Goal: Navigation & Orientation: Find specific page/section

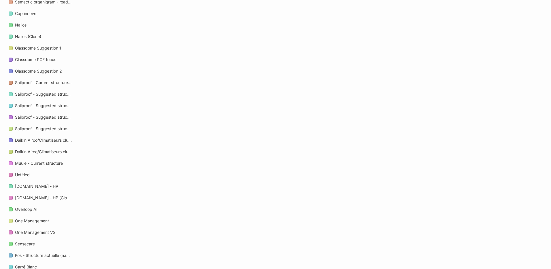
scroll to position [566, 0]
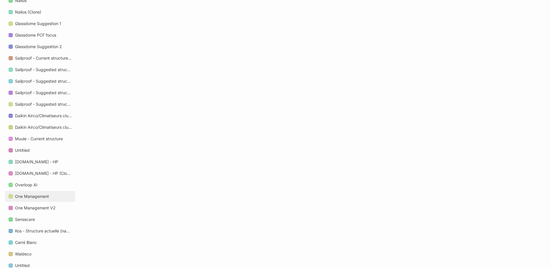
click at [37, 200] on div "One Management" at bounding box center [32, 196] width 34 height 7
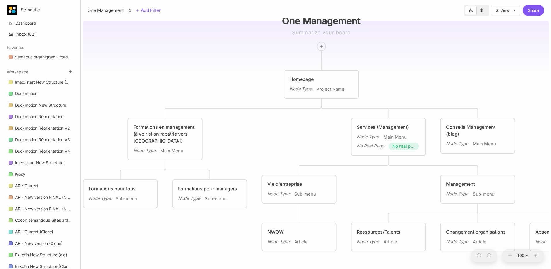
drag, startPoint x: 245, startPoint y: 194, endPoint x: 270, endPoint y: 93, distance: 104.5
click at [256, 85] on div "One Management Homepage Node Type : Project Name Formations en management (à vo…" at bounding box center [316, 143] width 466 height 251
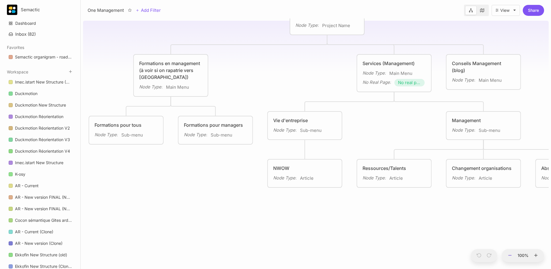
click at [513, 255] on button at bounding box center [509, 255] width 7 height 13
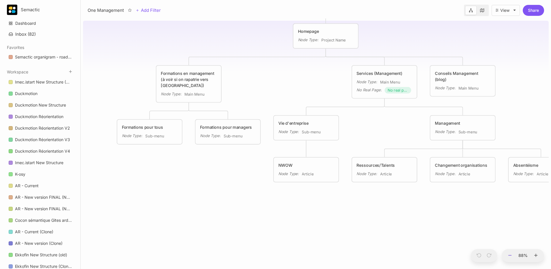
click at [513, 255] on button at bounding box center [509, 255] width 7 height 13
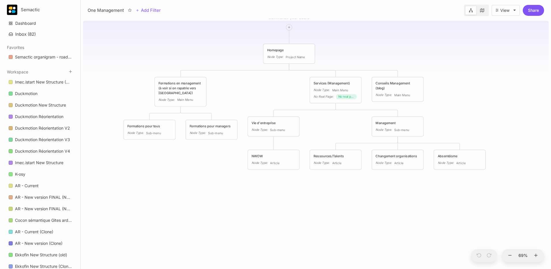
drag, startPoint x: 289, startPoint y: 191, endPoint x: 231, endPoint y: 184, distance: 58.1
click at [248, 185] on div "One Management Homepage Node Type : Project Name Formations en management (à vo…" at bounding box center [316, 143] width 466 height 251
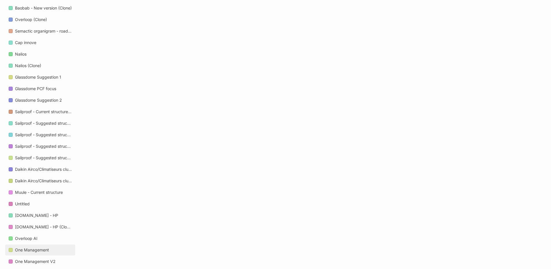
scroll to position [615, 0]
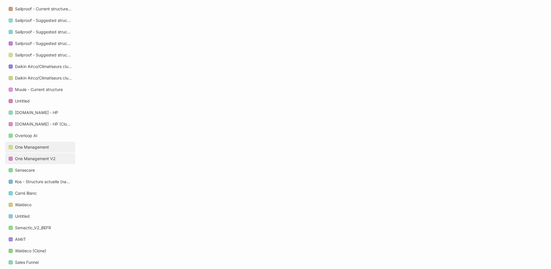
click at [42, 160] on div "One Management V2" at bounding box center [35, 158] width 41 height 7
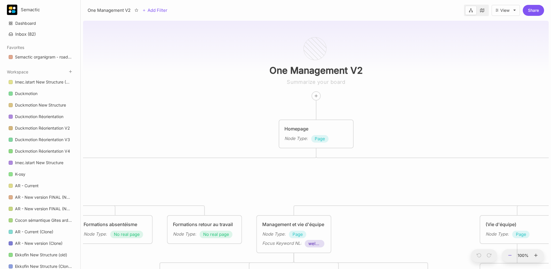
click at [512, 257] on icon at bounding box center [510, 255] width 5 height 5
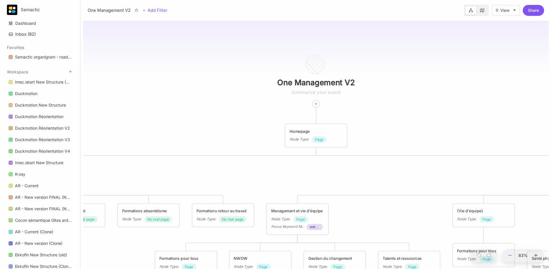
click at [512, 256] on icon at bounding box center [510, 255] width 5 height 5
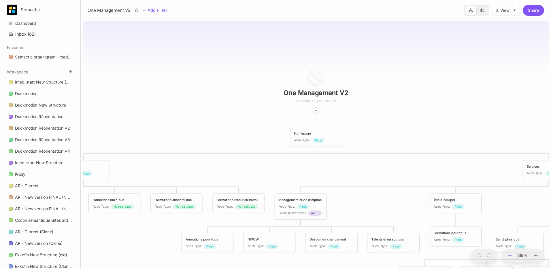
click at [512, 256] on icon at bounding box center [510, 255] width 5 height 5
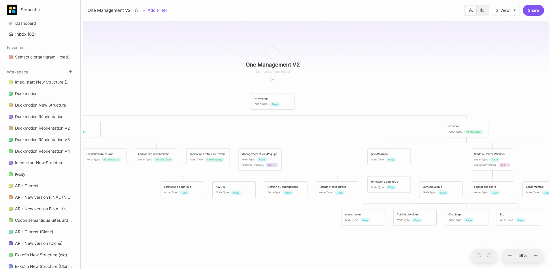
drag, startPoint x: 271, startPoint y: 156, endPoint x: 220, endPoint y: 119, distance: 62.6
click at [220, 119] on div "One Management V2 Homepage Node Type : Page Formations Node Type : Page Service…" at bounding box center [316, 143] width 466 height 251
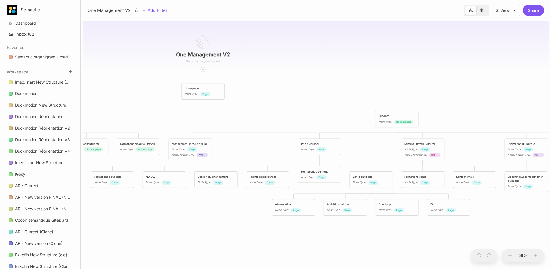
drag, startPoint x: 307, startPoint y: 119, endPoint x: 252, endPoint y: 110, distance: 55.7
click at [252, 110] on div "One Management V2 Homepage Node Type : Page Formations Node Type : Page Service…" at bounding box center [316, 143] width 466 height 251
click at [420, 152] on div "Node Type : Page Focus Keyword NL : gezond werken (30)" at bounding box center [422, 153] width 37 height 10
click at [409, 151] on div "Node Type :" at bounding box center [411, 150] width 14 height 4
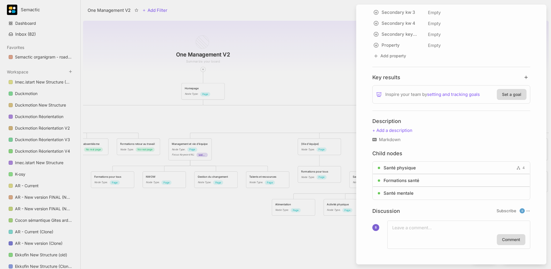
scroll to position [244, 0]
click at [220, 128] on div at bounding box center [275, 134] width 551 height 269
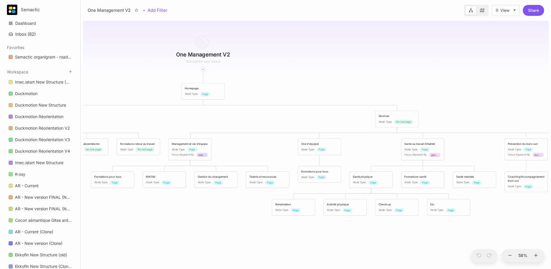
click at [130, 144] on div "Formations retour au travail" at bounding box center [138, 144] width 37 height 4
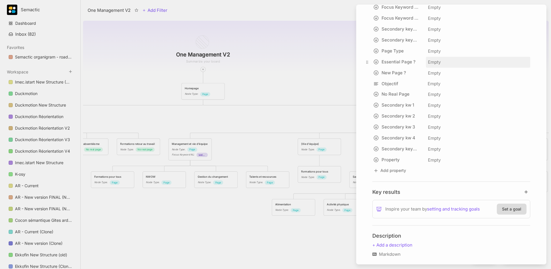
scroll to position [187, 0]
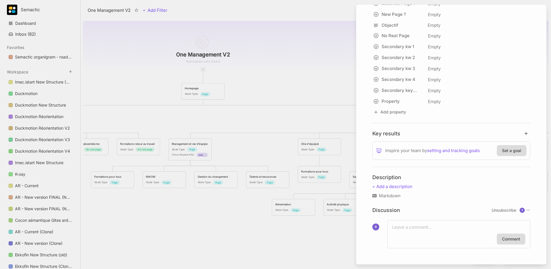
click at [302, 109] on div at bounding box center [275, 134] width 551 height 269
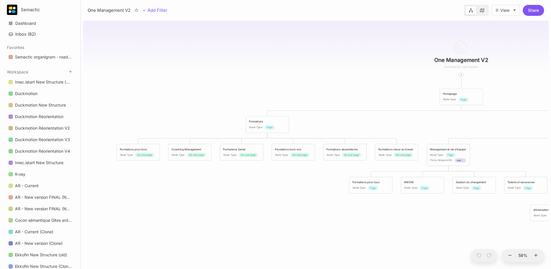
drag, startPoint x: 244, startPoint y: 202, endPoint x: 394, endPoint y: 192, distance: 151.1
click at [498, 206] on div "One Management V2 Homepage Node Type : Page Formations Node Type : Page Service…" at bounding box center [316, 143] width 466 height 251
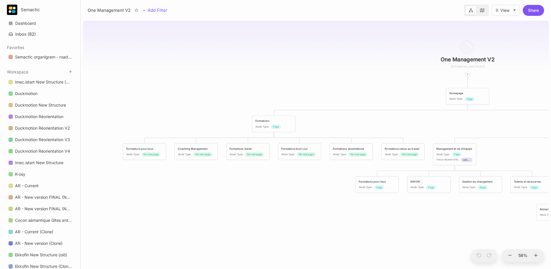
click at [126, 152] on div "Node Type :" at bounding box center [133, 154] width 14 height 4
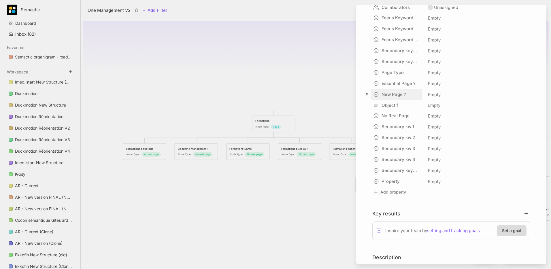
scroll to position [187, 0]
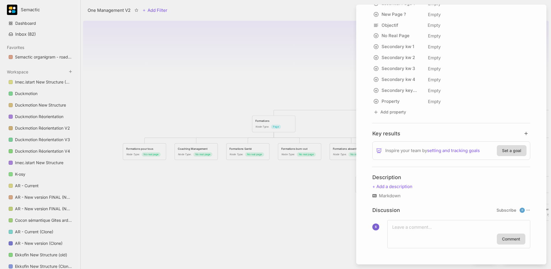
click at [282, 199] on div at bounding box center [275, 134] width 551 height 269
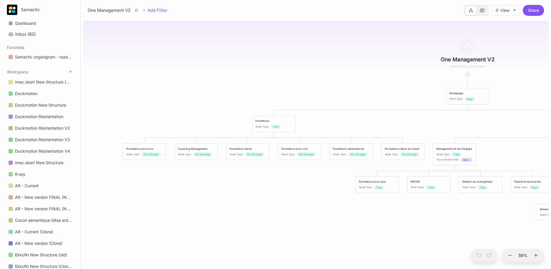
click at [201, 150] on div "Coaching Management" at bounding box center [196, 149] width 37 height 4
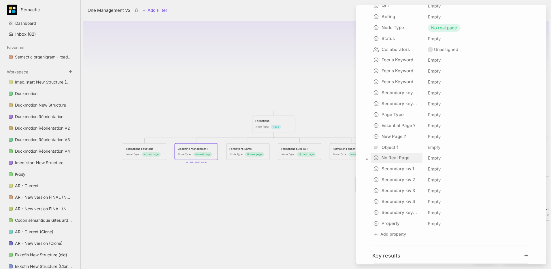
scroll to position [187, 0]
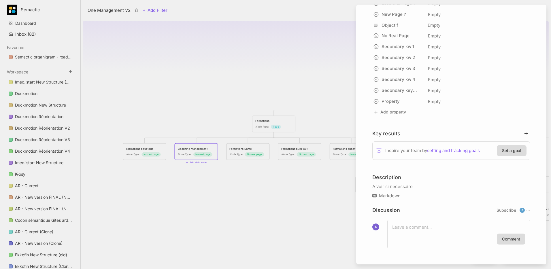
click at [300, 199] on div at bounding box center [275, 134] width 551 height 269
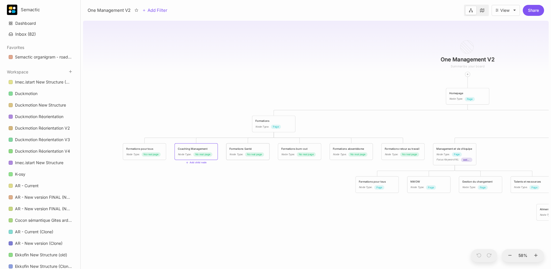
click at [250, 146] on div "Formations Santé Node Type : No real page" at bounding box center [248, 152] width 43 height 16
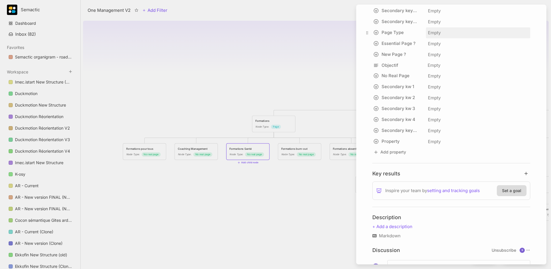
scroll to position [187, 0]
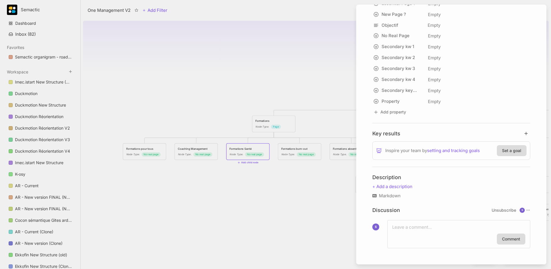
click at [296, 186] on div at bounding box center [275, 134] width 551 height 269
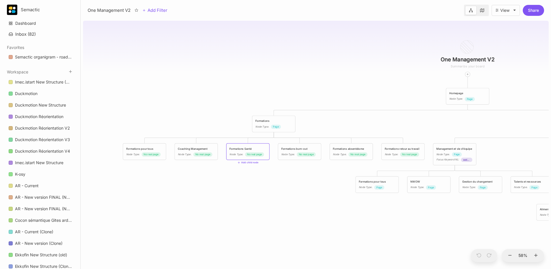
click at [308, 148] on div "Formations burn-out" at bounding box center [299, 149] width 37 height 4
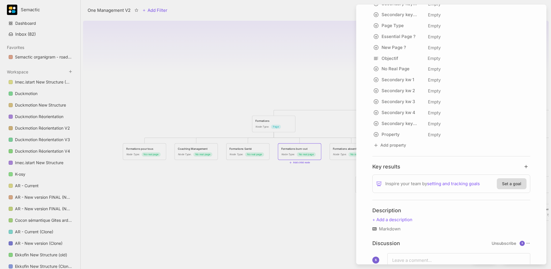
scroll to position [187, 0]
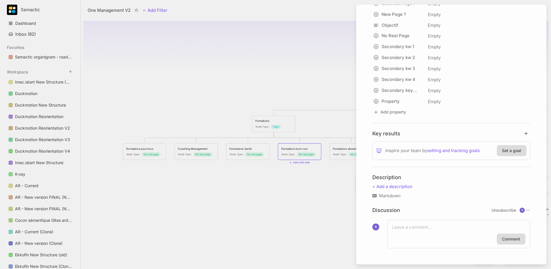
click at [322, 210] on div at bounding box center [275, 134] width 551 height 269
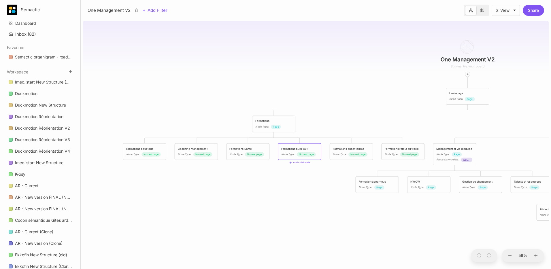
click at [351, 151] on div "Formations absentéisme Node Type : No real page" at bounding box center [351, 152] width 37 height 10
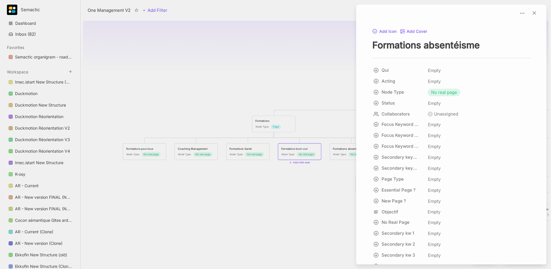
scroll to position [196, 0]
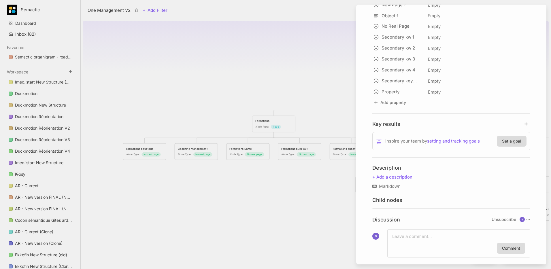
drag, startPoint x: 301, startPoint y: 203, endPoint x: 397, endPoint y: 180, distance: 98.7
click at [301, 203] on div at bounding box center [275, 134] width 551 height 269
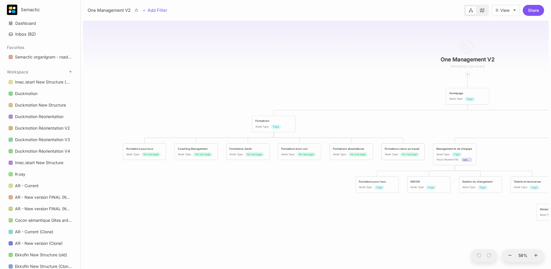
click at [410, 156] on span "No real page" at bounding box center [409, 154] width 15 height 4
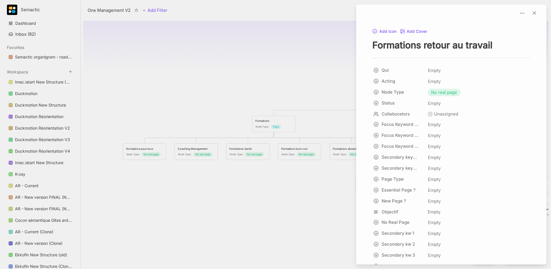
click at [250, 211] on div at bounding box center [275, 134] width 551 height 269
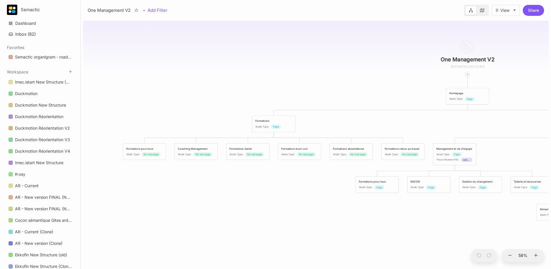
click at [261, 122] on div "Formations" at bounding box center [273, 121] width 37 height 4
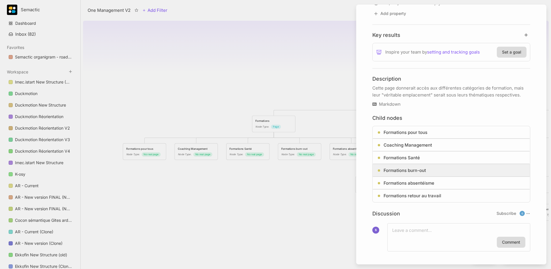
scroll to position [289, 0]
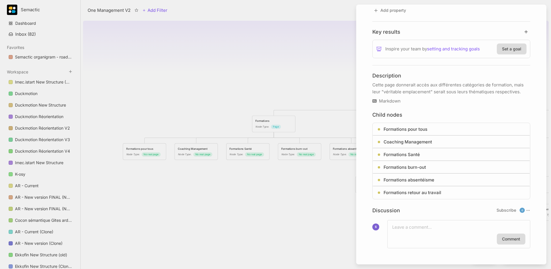
click at [324, 115] on div at bounding box center [275, 134] width 551 height 269
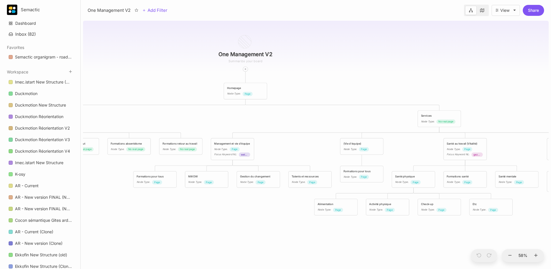
drag, startPoint x: 331, startPoint y: 115, endPoint x: 109, endPoint y: 110, distance: 222.6
click at [109, 110] on div "One Management V2 Homepage Node Type : Page Formations Node Type : Page Service…" at bounding box center [316, 143] width 466 height 251
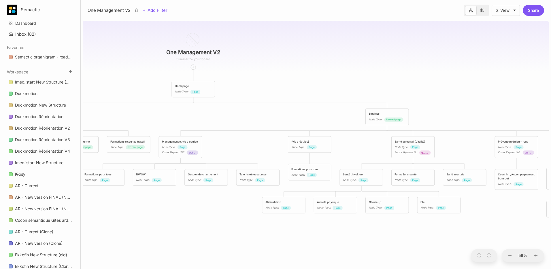
drag, startPoint x: 357, startPoint y: 120, endPoint x: 276, endPoint y: 114, distance: 82.1
click at [276, 114] on div "One Management V2 Homepage Node Type : Page Formations Node Type : Page Service…" at bounding box center [316, 143] width 466 height 251
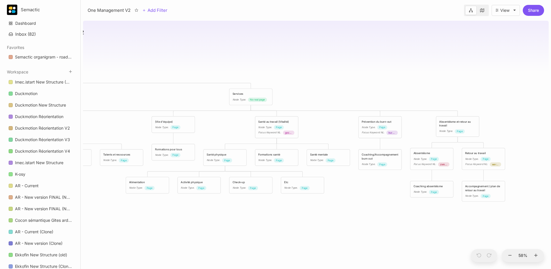
drag, startPoint x: 269, startPoint y: 121, endPoint x: 163, endPoint y: 105, distance: 107.6
click at [163, 105] on div "One Management V2 Homepage Node Type : Page Formations Node Type : Page Service…" at bounding box center [316, 143] width 466 height 251
click at [372, 129] on div "Node Type : Page" at bounding box center [380, 127] width 37 height 4
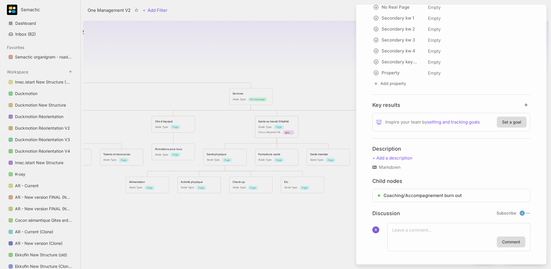
scroll to position [218, 0]
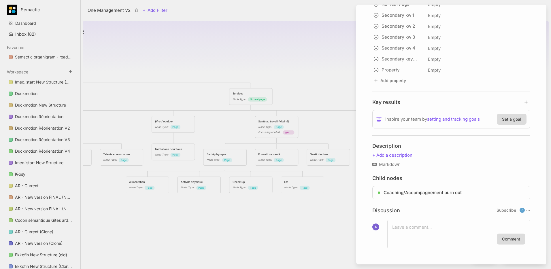
click at [327, 99] on div at bounding box center [275, 134] width 551 height 269
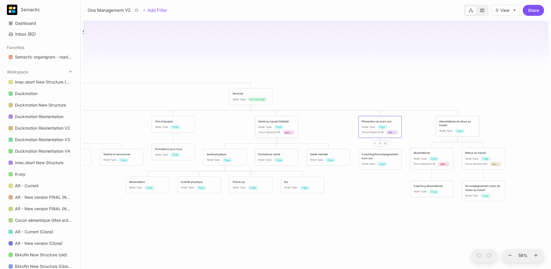
click at [445, 129] on div "Node Type :" at bounding box center [446, 131] width 14 height 4
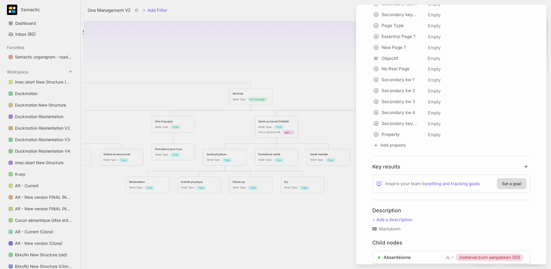
scroll to position [232, 0]
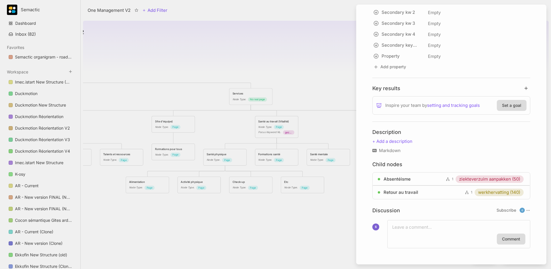
click at [228, 123] on div at bounding box center [275, 134] width 551 height 269
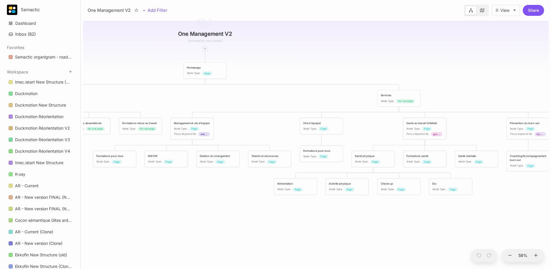
drag, startPoint x: 213, startPoint y: 120, endPoint x: 361, endPoint y: 122, distance: 148.2
click at [361, 122] on div "One Management V2 Homepage Node Type : Page Formations Node Type : Page Service…" at bounding box center [316, 143] width 466 height 251
click at [191, 124] on div "Management et vie d'équipe" at bounding box center [192, 123] width 37 height 4
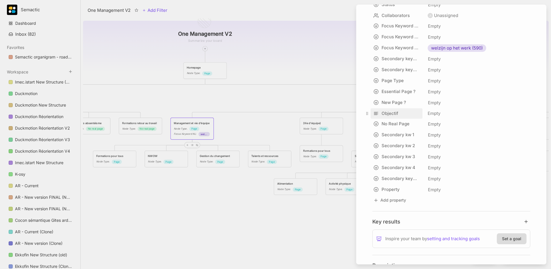
scroll to position [256, 0]
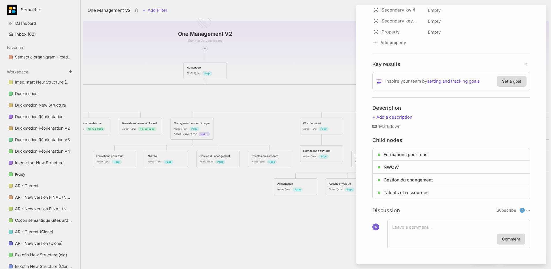
click at [254, 121] on div at bounding box center [275, 134] width 551 height 269
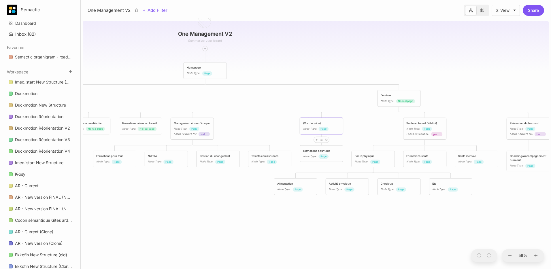
click at [313, 127] on div "Node Type :" at bounding box center [310, 129] width 14 height 4
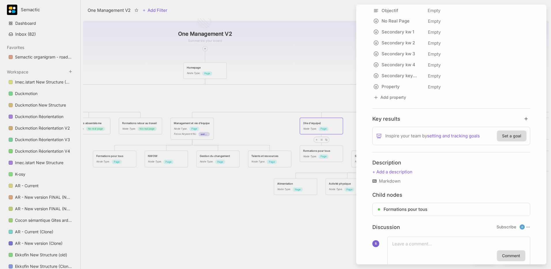
scroll to position [218, 0]
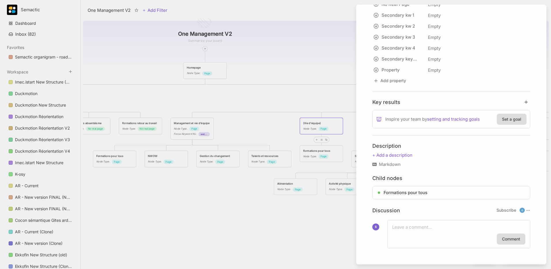
click at [287, 97] on div at bounding box center [275, 134] width 551 height 269
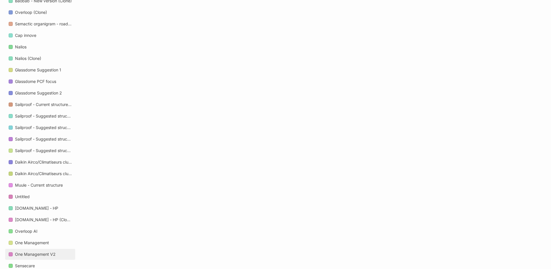
scroll to position [657, 0]
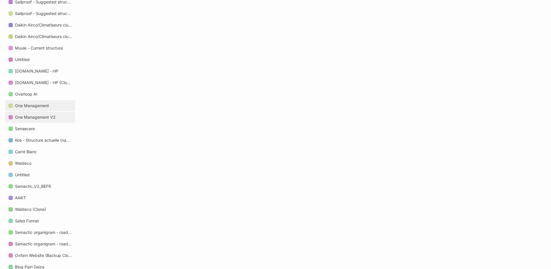
click at [48, 107] on div "One Management" at bounding box center [32, 105] width 34 height 7
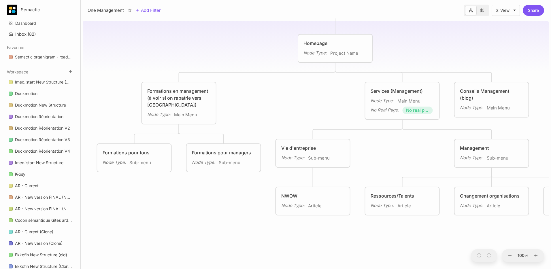
drag, startPoint x: 275, startPoint y: 196, endPoint x: 381, endPoint y: 148, distance: 116.2
click at [301, 113] on div "One Management Homepage Node Type : Project Name Formations en management (à vo…" at bounding box center [316, 143] width 466 height 251
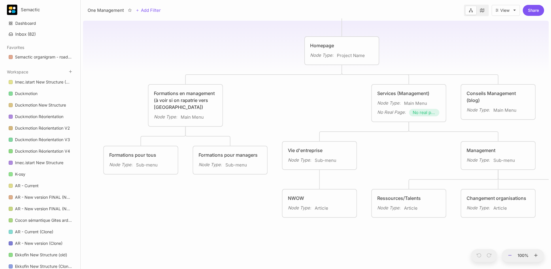
click at [510, 260] on button at bounding box center [509, 255] width 7 height 13
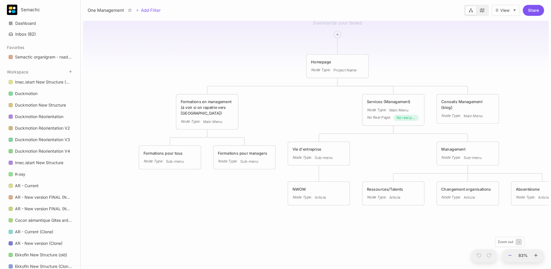
click at [510, 260] on button at bounding box center [509, 255] width 7 height 13
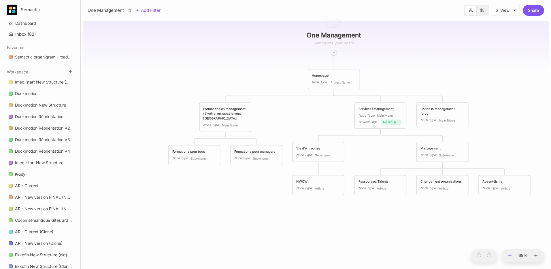
click at [510, 260] on button at bounding box center [509, 255] width 7 height 13
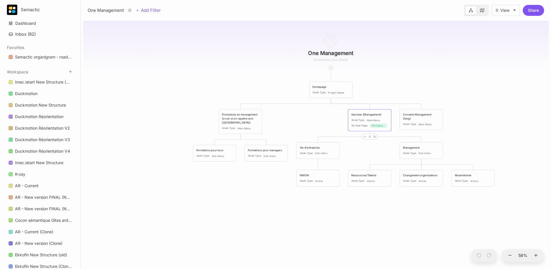
click at [364, 118] on div "Services (Management) Node Type : Main Menu No Real Page : No real page" at bounding box center [369, 120] width 37 height 15
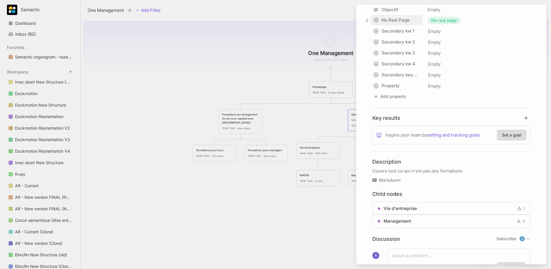
scroll to position [213, 0]
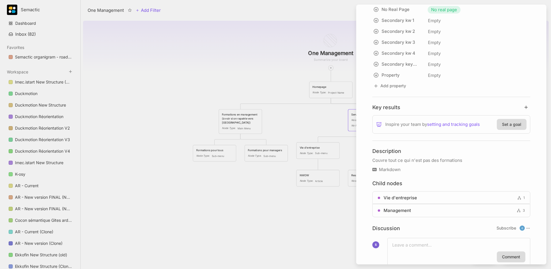
click at [246, 209] on div at bounding box center [275, 134] width 551 height 269
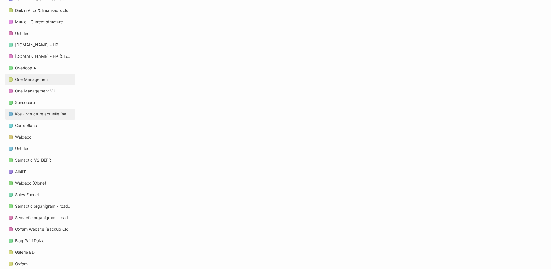
scroll to position [678, 0]
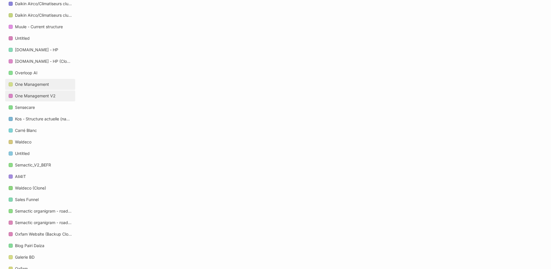
click at [40, 94] on div "One Management V2" at bounding box center [35, 96] width 41 height 7
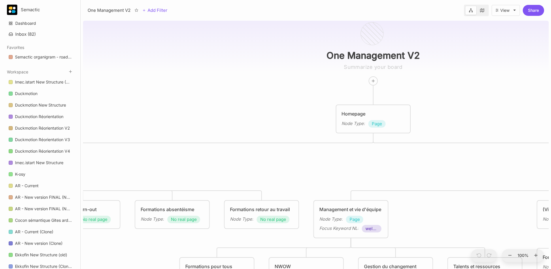
drag, startPoint x: 282, startPoint y: 146, endPoint x: 344, endPoint y: 169, distance: 66.3
click at [291, 145] on div "One Management V2 Homepage Node Type : Page Formations Node Type : Page Service…" at bounding box center [316, 143] width 466 height 251
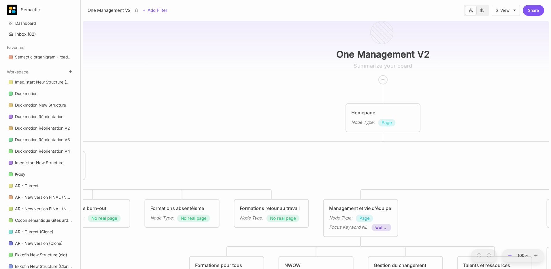
click at [510, 255] on icon at bounding box center [510, 255] width 5 height 5
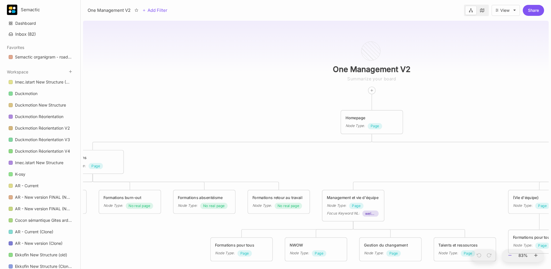
click at [510, 255] on icon at bounding box center [510, 255] width 5 height 5
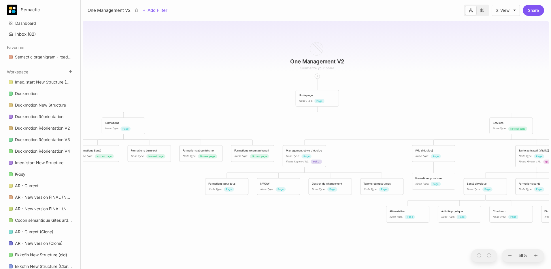
drag, startPoint x: 273, startPoint y: 139, endPoint x: 250, endPoint y: 112, distance: 35.0
click at [250, 111] on div "One Management V2 Homepage Node Type : Page Formations Node Type : Page Service…" at bounding box center [316, 143] width 466 height 251
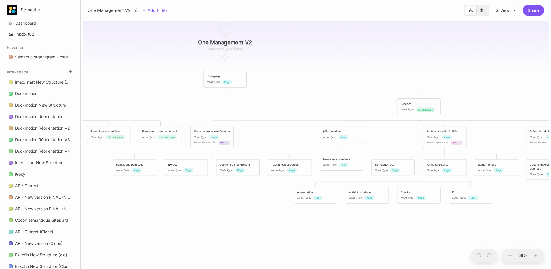
drag, startPoint x: 483, startPoint y: 149, endPoint x: 402, endPoint y: 132, distance: 82.7
click at [402, 132] on div "One Management V2 Homepage Node Type : Page Formations Node Type : Page Service…" at bounding box center [316, 143] width 466 height 251
click at [431, 135] on div "Node Type :" at bounding box center [434, 137] width 14 height 4
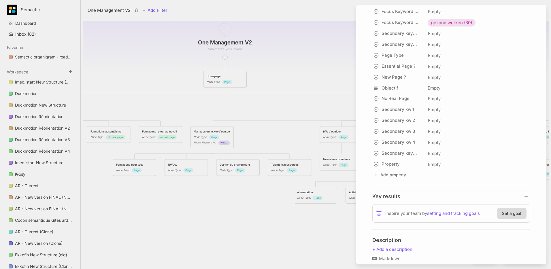
scroll to position [168, 0]
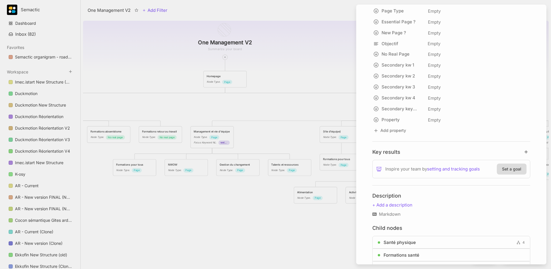
click at [300, 135] on div at bounding box center [275, 134] width 551 height 269
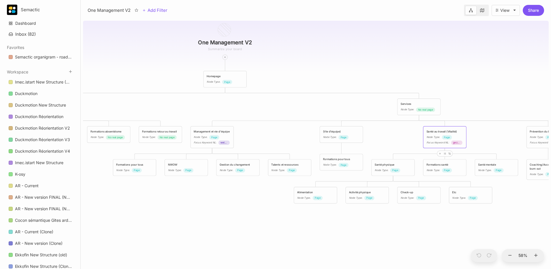
click at [245, 126] on div "One Management V2 Homepage Node Type : Page Formations Node Type : Page Service…" at bounding box center [316, 143] width 466 height 251
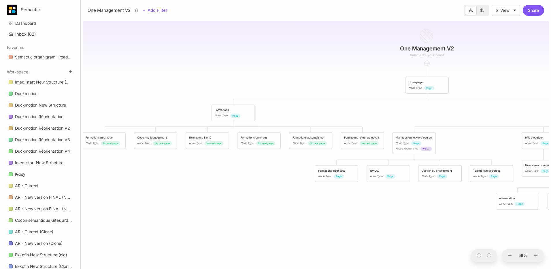
drag, startPoint x: 229, startPoint y: 108, endPoint x: 431, endPoint y: 114, distance: 202.1
click at [431, 114] on div "One Management V2 Homepage Node Type : Page Formations Node Type : Page Service…" at bounding box center [316, 143] width 466 height 251
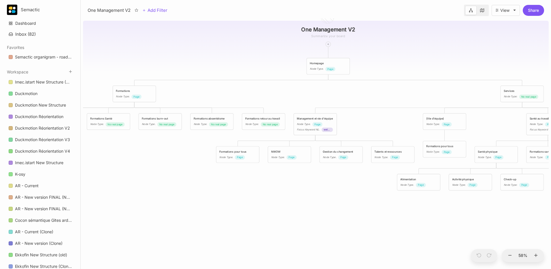
drag, startPoint x: 431, startPoint y: 114, endPoint x: 332, endPoint y: 95, distance: 100.7
click at [332, 95] on div "One Management V2 Homepage Node Type : Page Formations Node Type : Page Service…" at bounding box center [316, 143] width 466 height 251
